Goal: Task Accomplishment & Management: Manage account settings

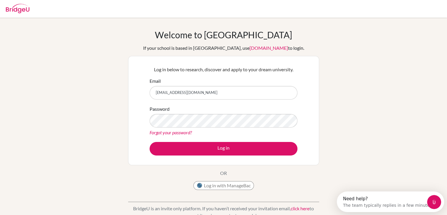
type input "[EMAIL_ADDRESS][DOMAIN_NAME]"
click at [182, 130] on link "Forgot your password?" at bounding box center [171, 132] width 42 height 6
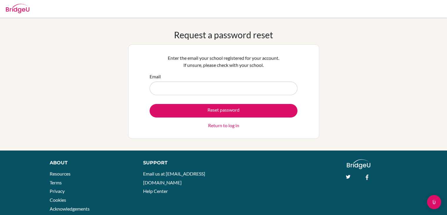
click at [223, 86] on input "Email" at bounding box center [224, 88] width 148 height 14
click at [150, 104] on button "Reset password" at bounding box center [224, 111] width 148 height 14
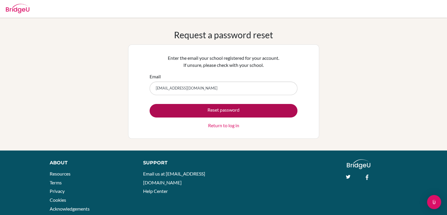
type input "[EMAIL_ADDRESS][DOMAIN_NAME]"
click at [229, 114] on button "Reset password" at bounding box center [224, 111] width 148 height 14
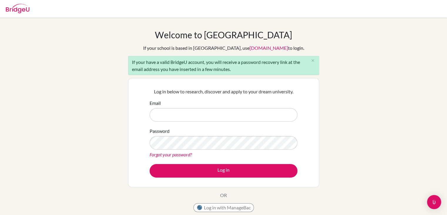
click at [247, 119] on input "Email" at bounding box center [224, 115] width 148 height 14
type input "[EMAIL_ADDRESS][DOMAIN_NAME]"
click at [232, 177] on div "Log in below to research, discover and apply to your dream university. Email 26…" at bounding box center [223, 132] width 155 height 97
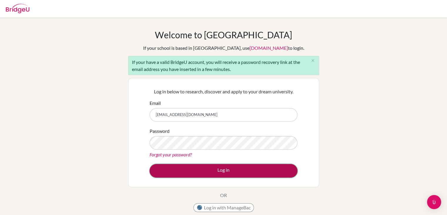
click at [233, 173] on button "Log in" at bounding box center [224, 171] width 148 height 14
